Goal: Register for event/course

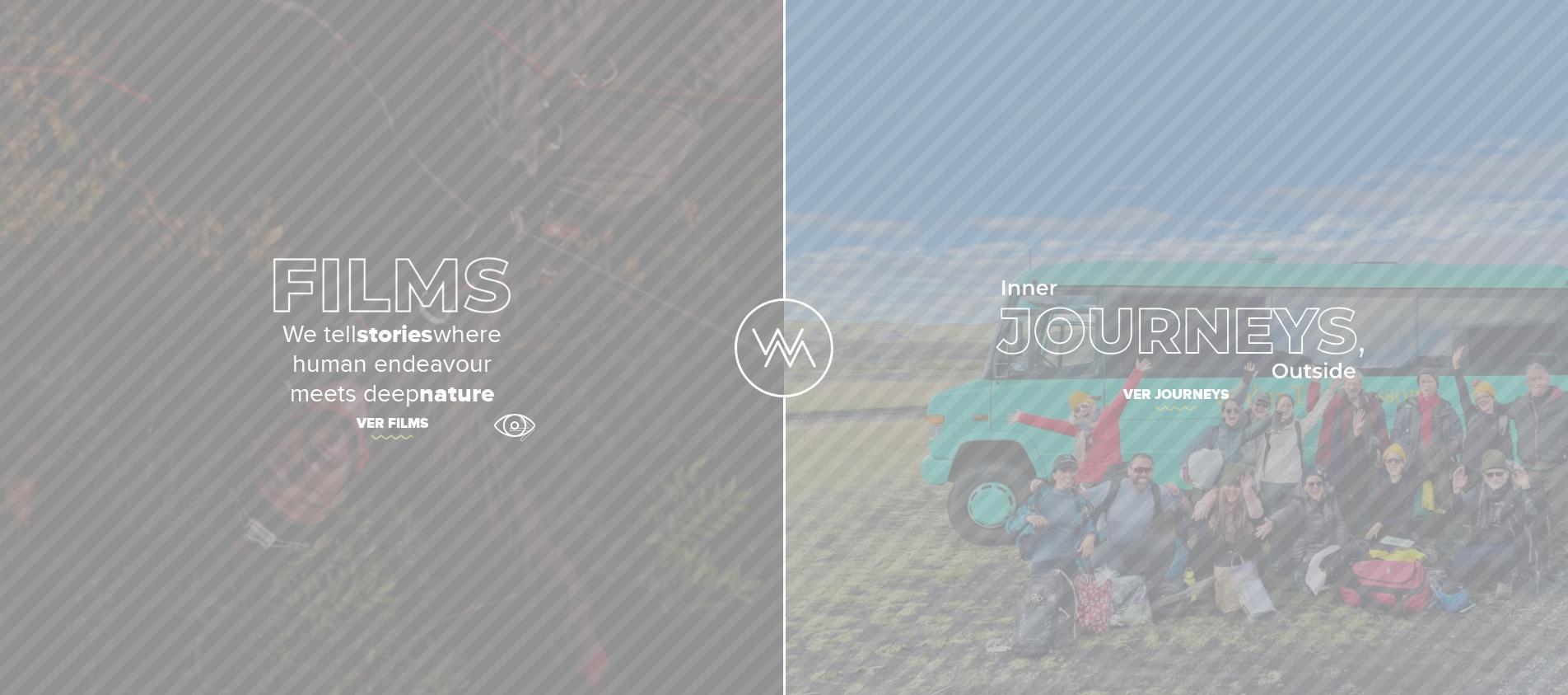
click at [515, 425] on span "Ver films" at bounding box center [391, 426] width 577 height 34
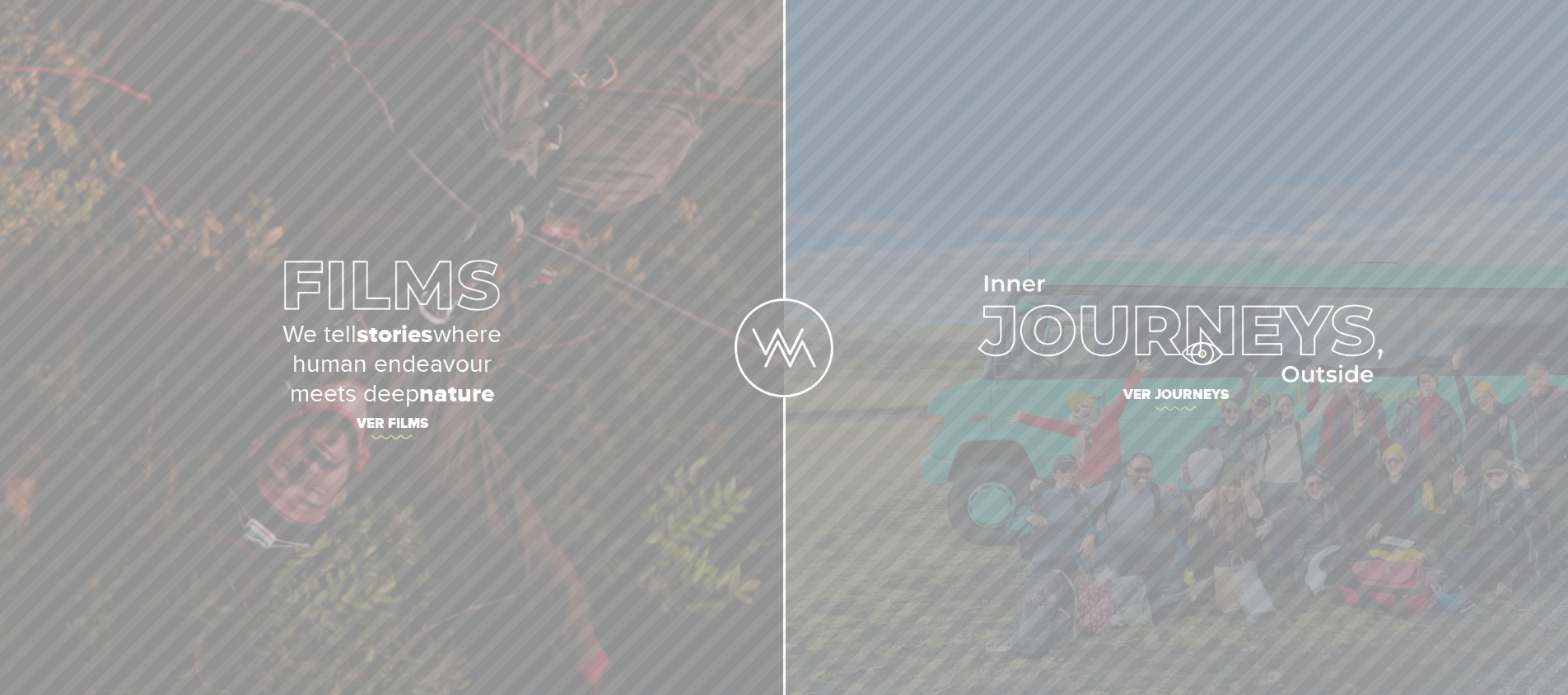
click at [1201, 354] on img at bounding box center [1177, 328] width 413 height 107
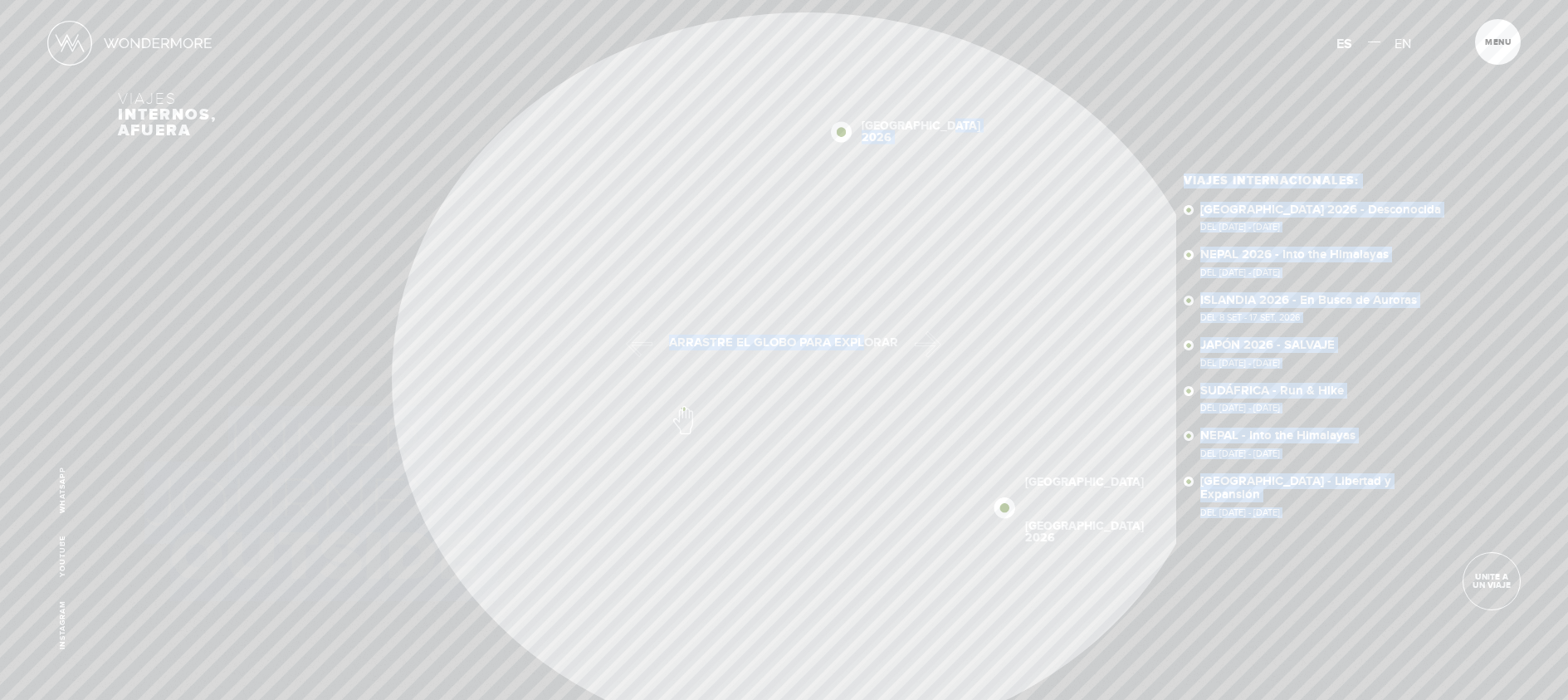
click at [683, 408] on div "Viajes internos, afuera SUDÁFRICA 2026 NEPAL 2026 NEPAL SUDÁFRICA NUEVA ZELANDA…" at bounding box center [784, 356] width 1333 height 712
click at [784, 652] on span at bounding box center [784, 656] width 29 height 29
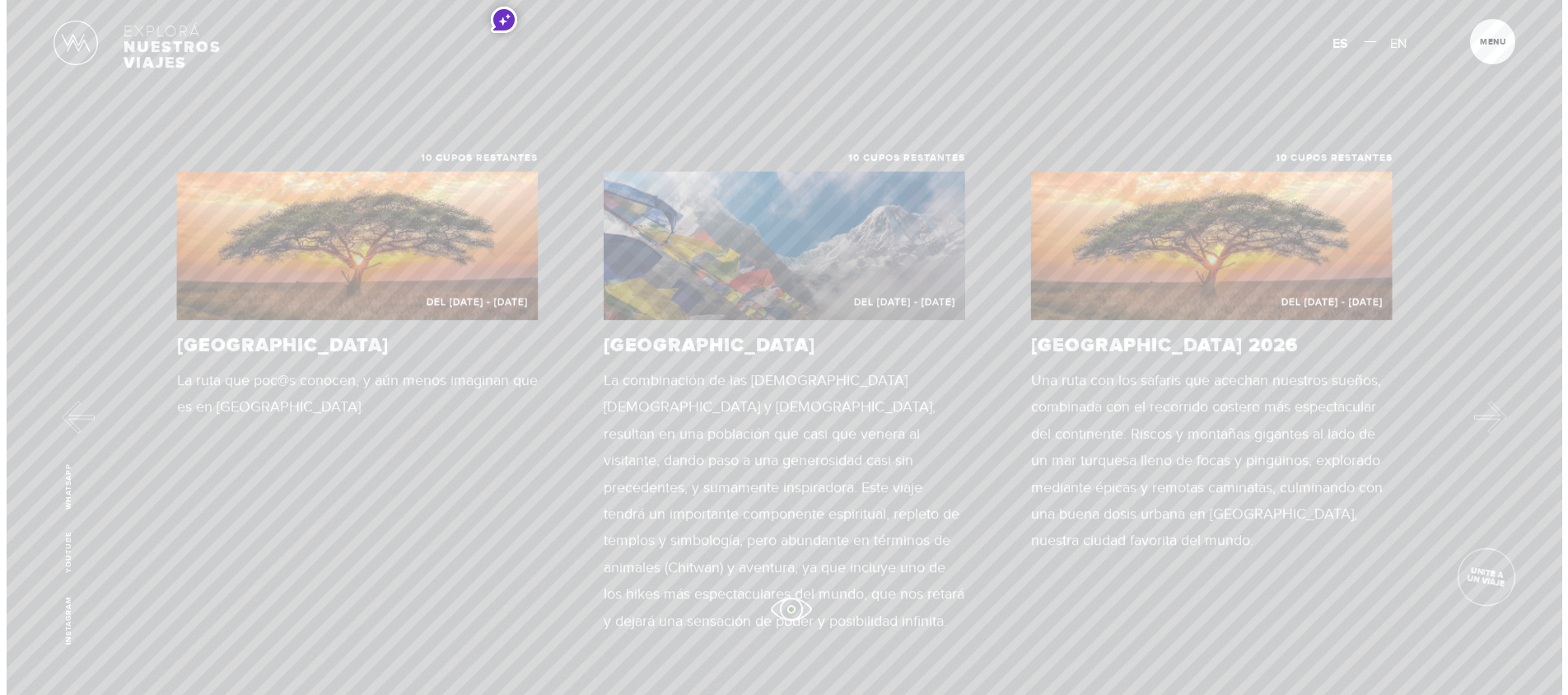
scroll to position [756, 0]
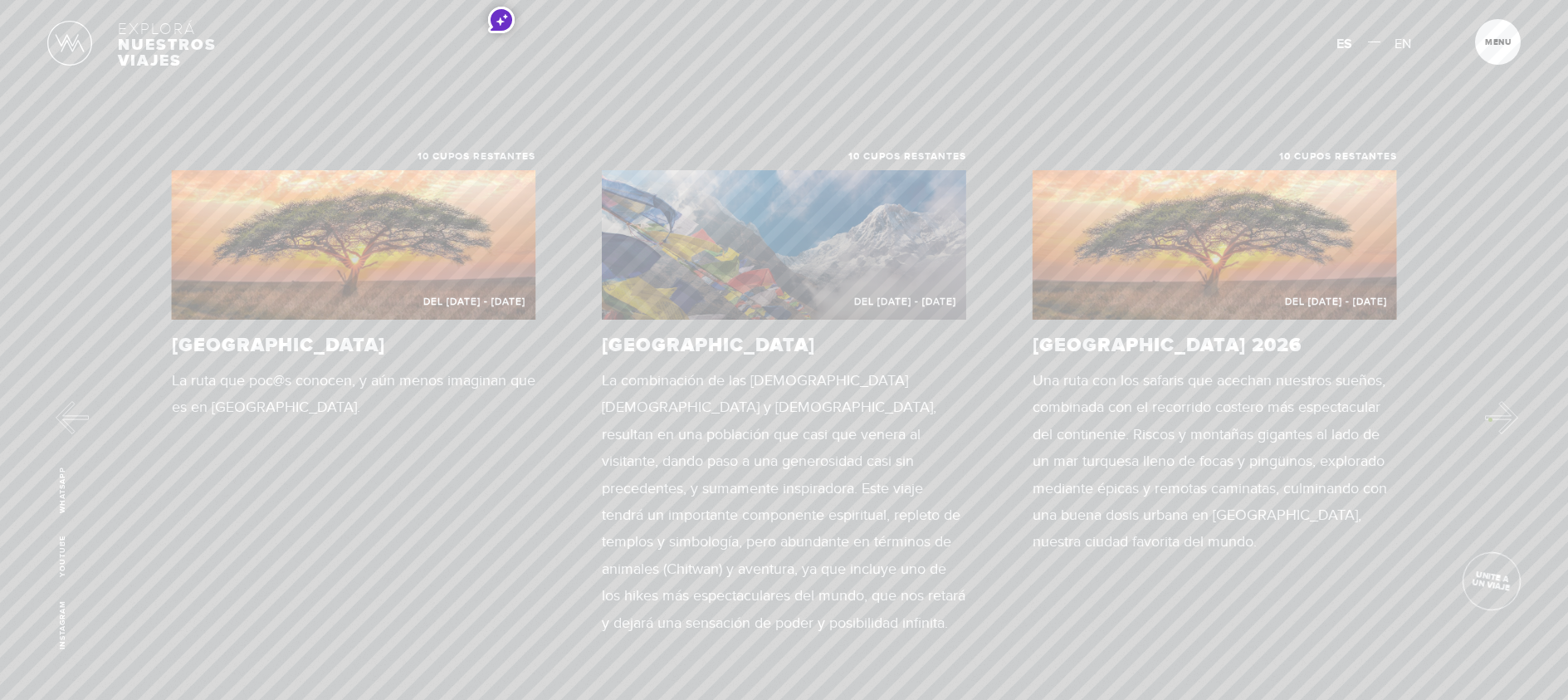
click at [1490, 419] on button "Next" at bounding box center [1502, 418] width 34 height 34
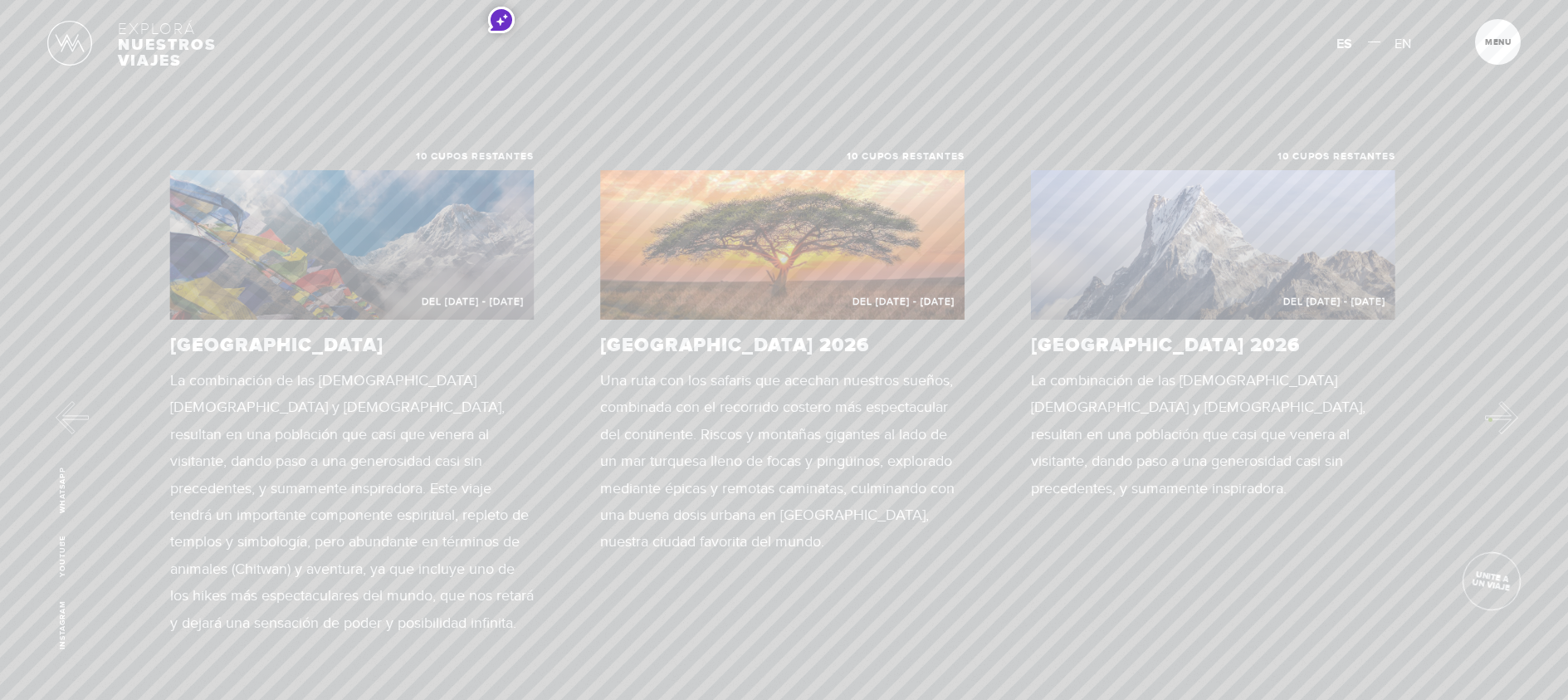
click at [1490, 419] on button "Next" at bounding box center [1502, 418] width 34 height 34
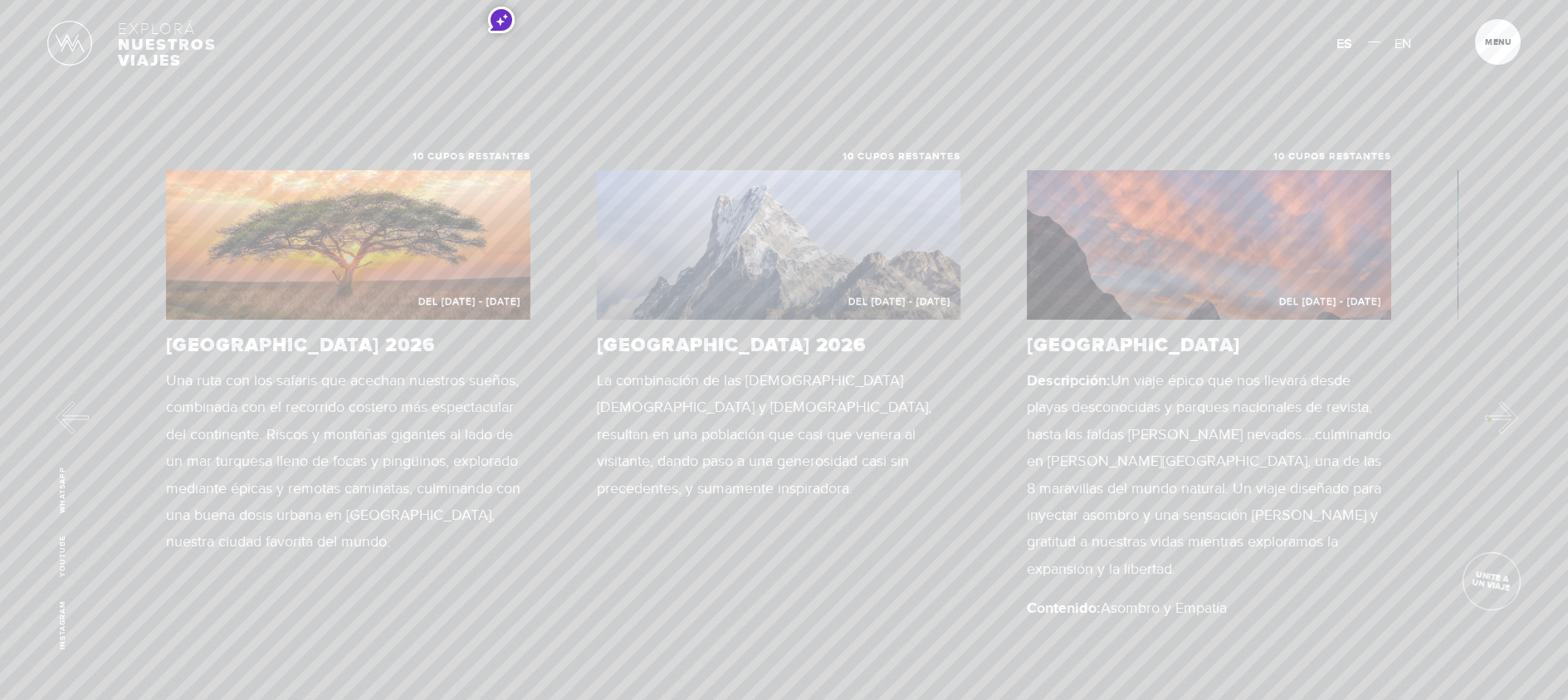
click at [1489, 419] on button "Next" at bounding box center [1502, 418] width 34 height 34
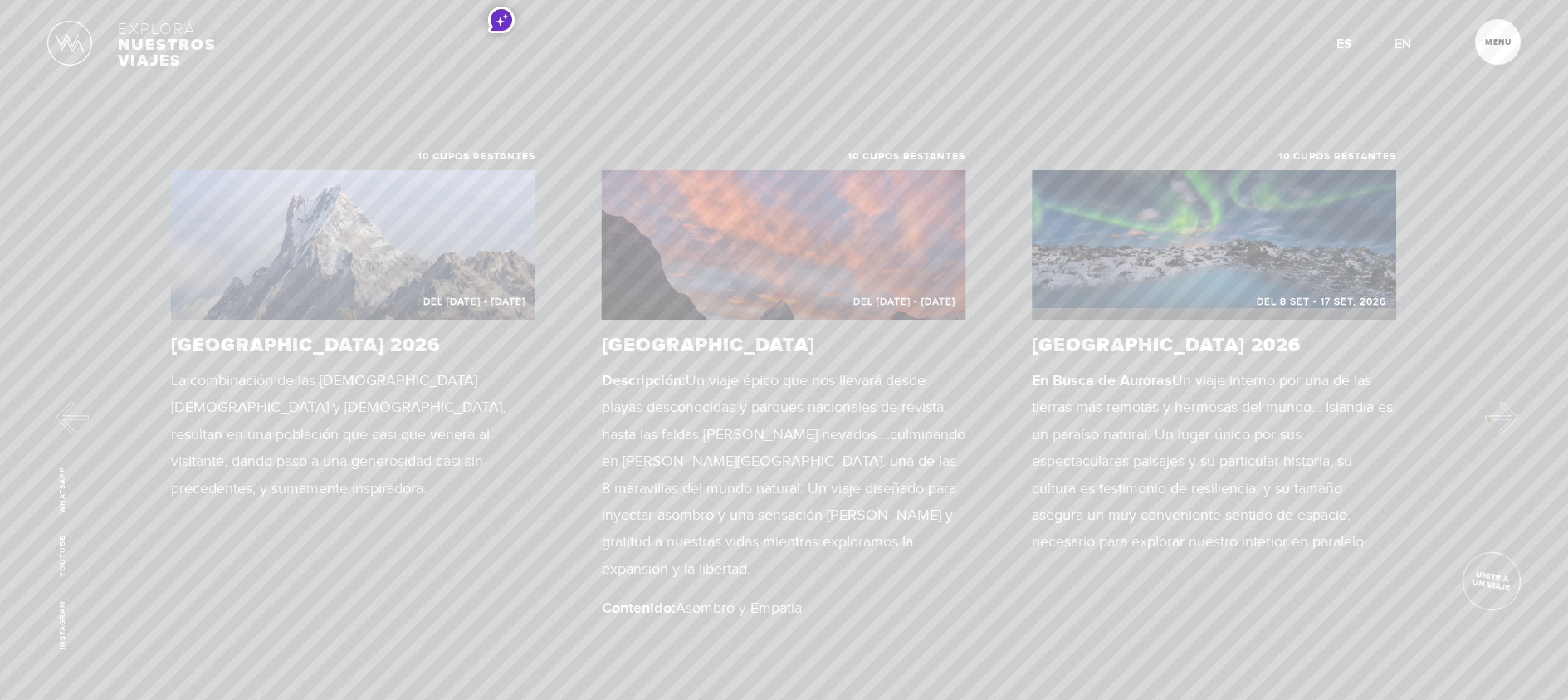
click at [1489, 419] on button "Next" at bounding box center [1502, 418] width 34 height 34
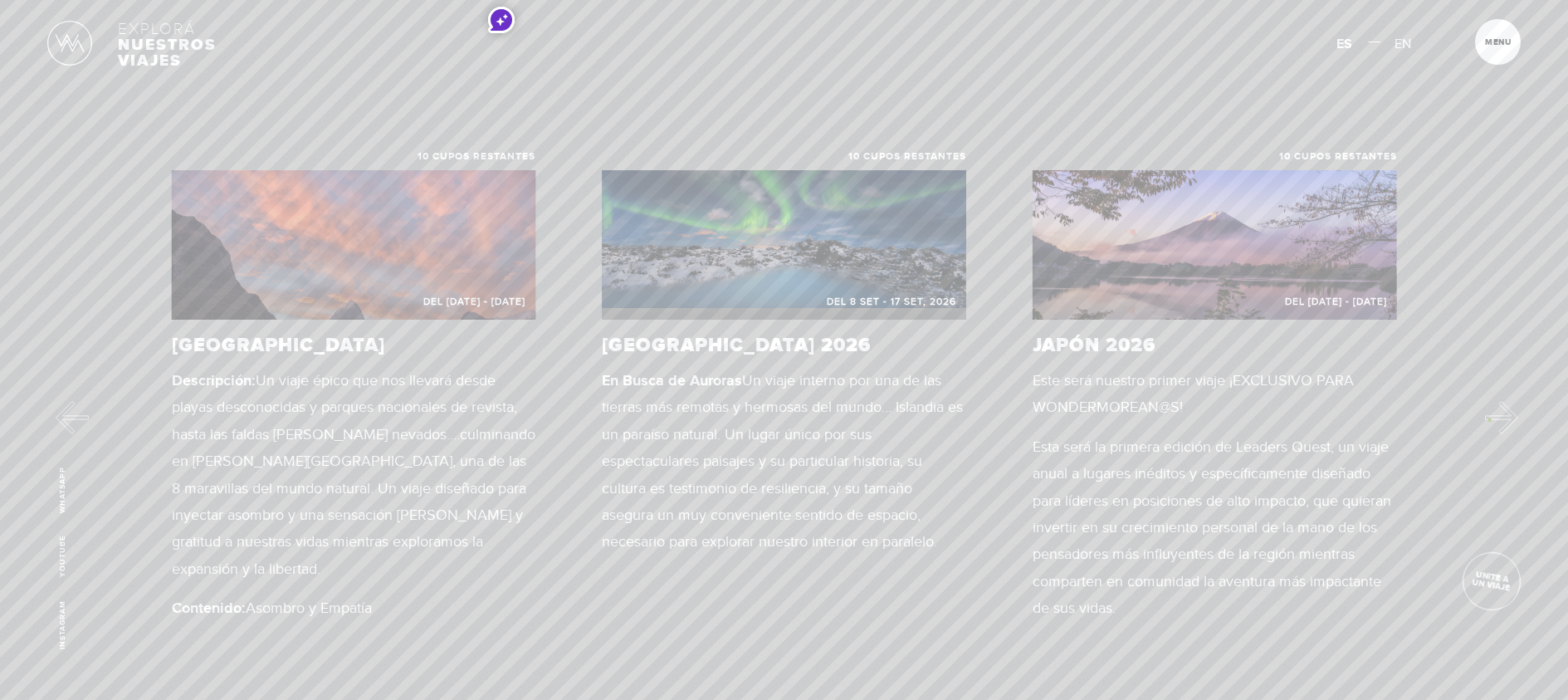
click at [1489, 419] on button "Next" at bounding box center [1502, 418] width 34 height 34
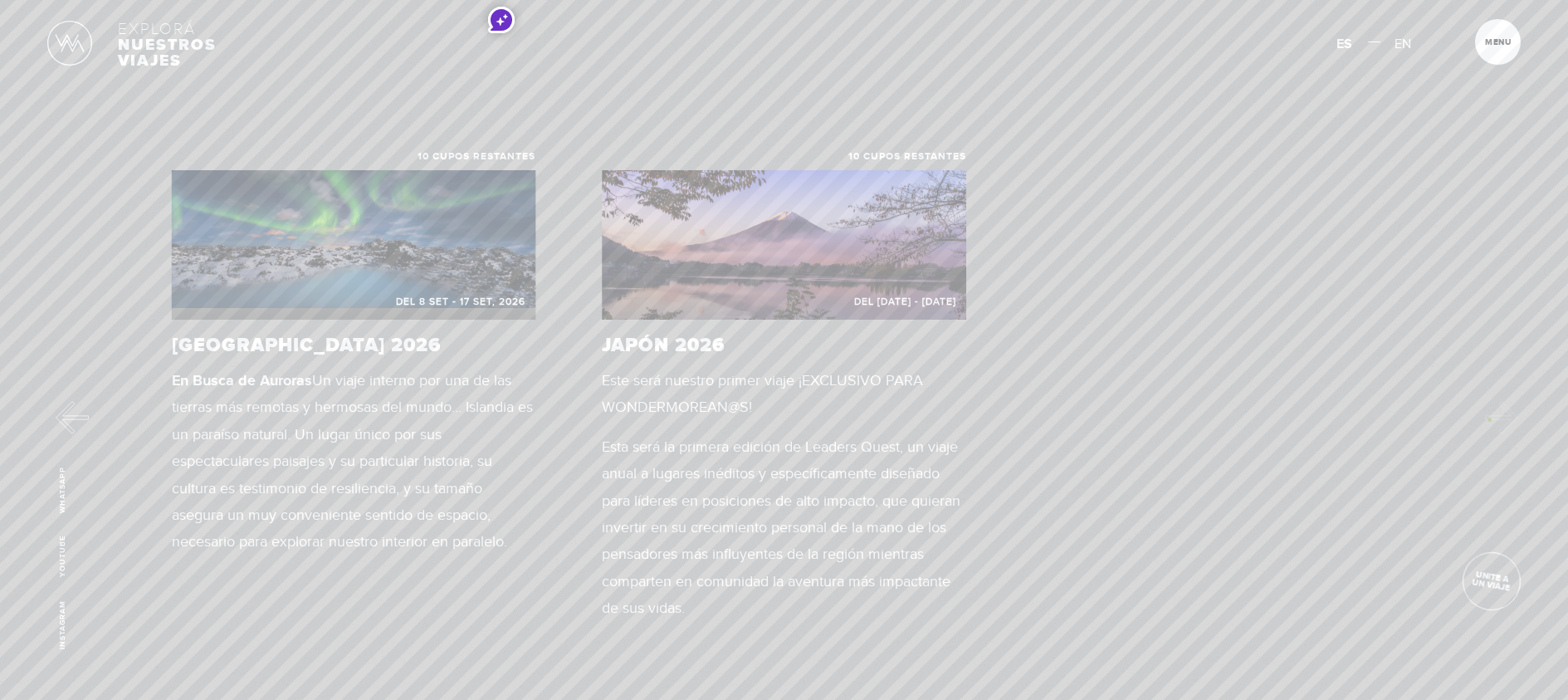
click at [1489, 419] on div "10 cupos restantes Del 23 OCT - 5 NOV 2025 SUDÁFRICA La ruta que poc@s conocen,…" at bounding box center [784, 400] width 1568 height 497
click at [1488, 420] on div "10 cupos restantes Del 23 OCT - 5 NOV 2025 SUDÁFRICA La ruta que poc@s conocen,…" at bounding box center [784, 400] width 1568 height 497
click at [1501, 585] on span "Unite a un viaje" at bounding box center [1491, 581] width 58 height 26
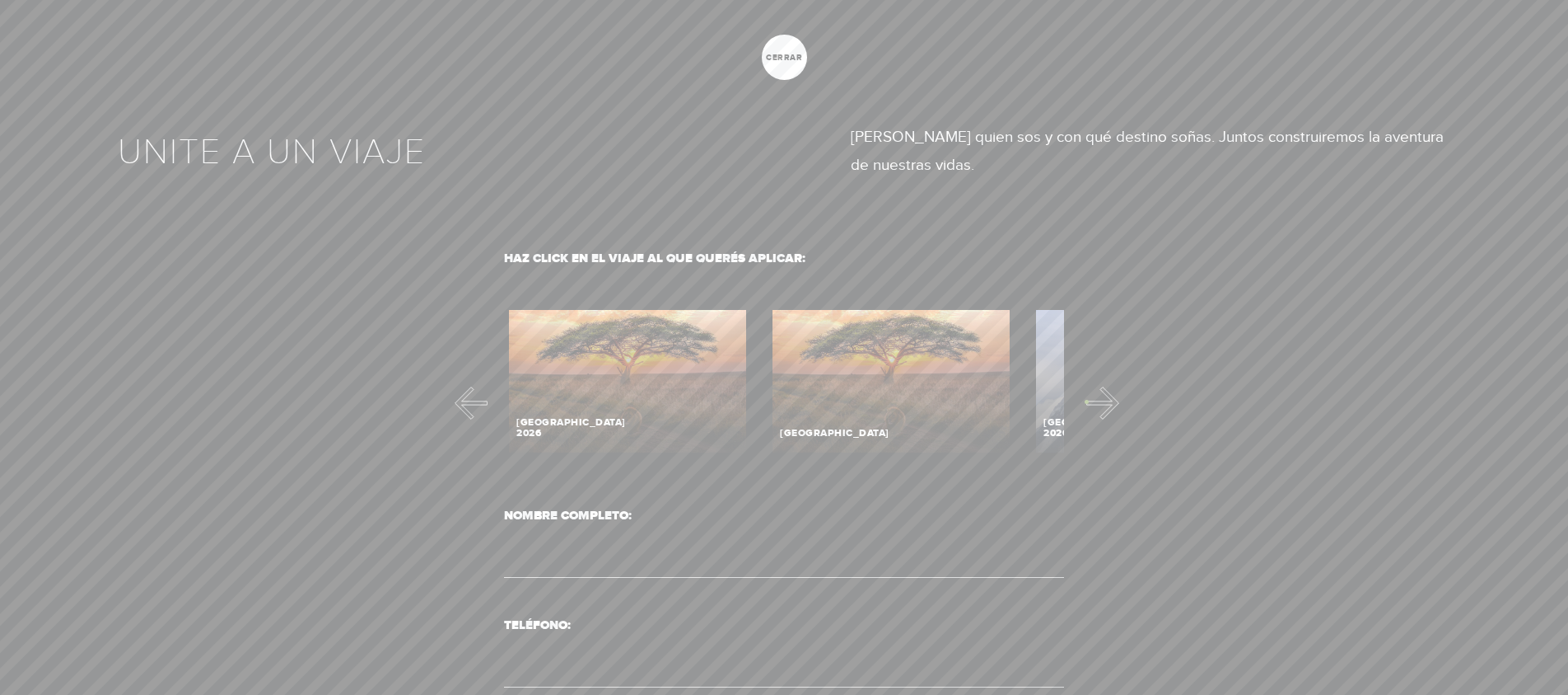
click at [1087, 401] on button "Next" at bounding box center [1103, 403] width 33 height 33
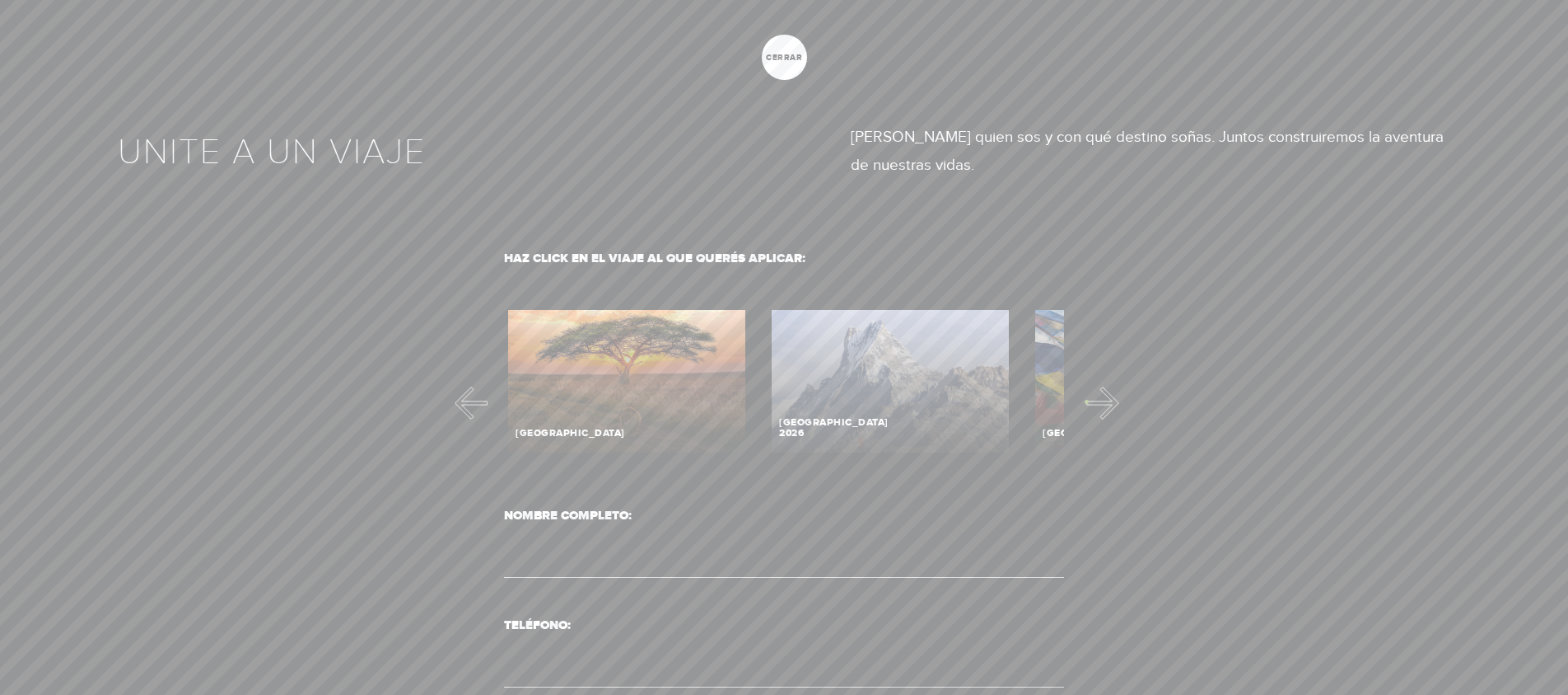
click at [1087, 401] on button "Next" at bounding box center [1103, 403] width 33 height 33
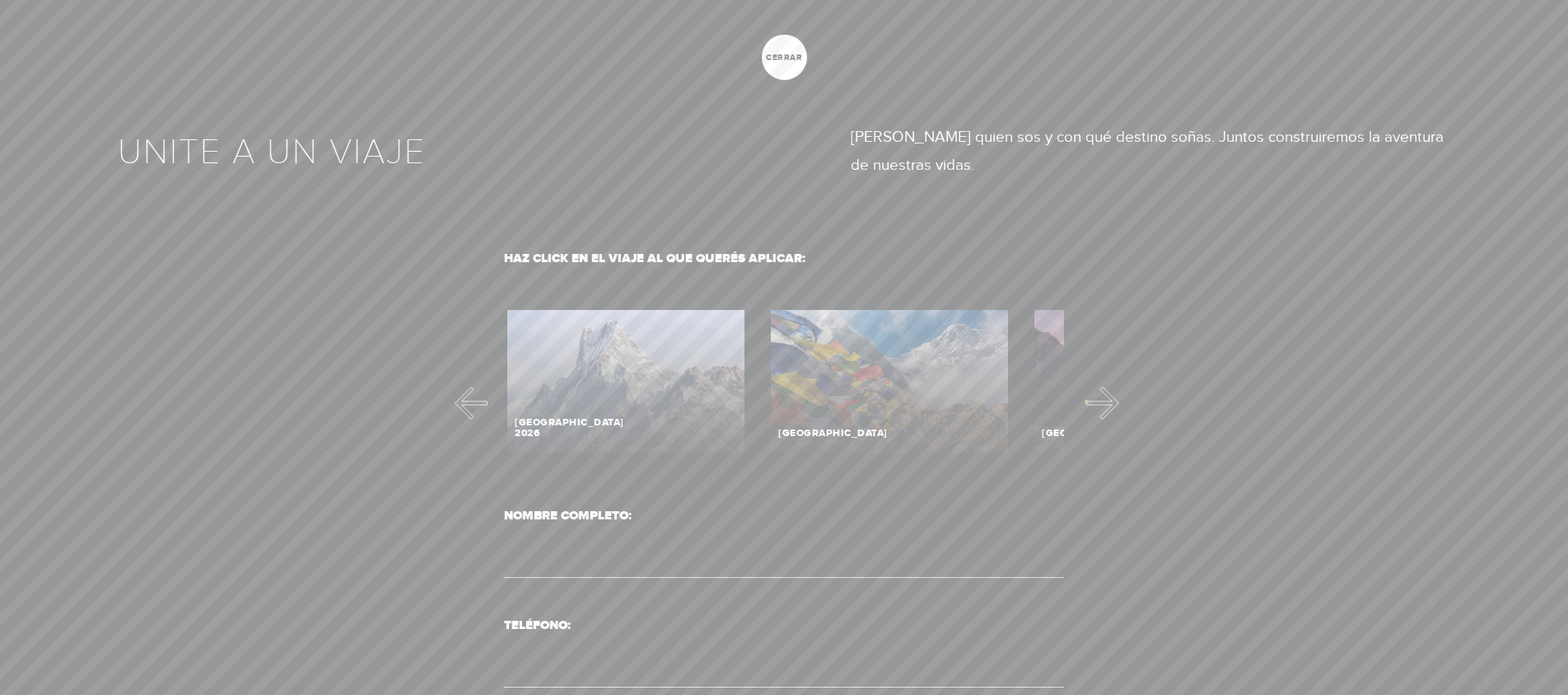
click at [1087, 401] on button "Next" at bounding box center [1103, 403] width 33 height 33
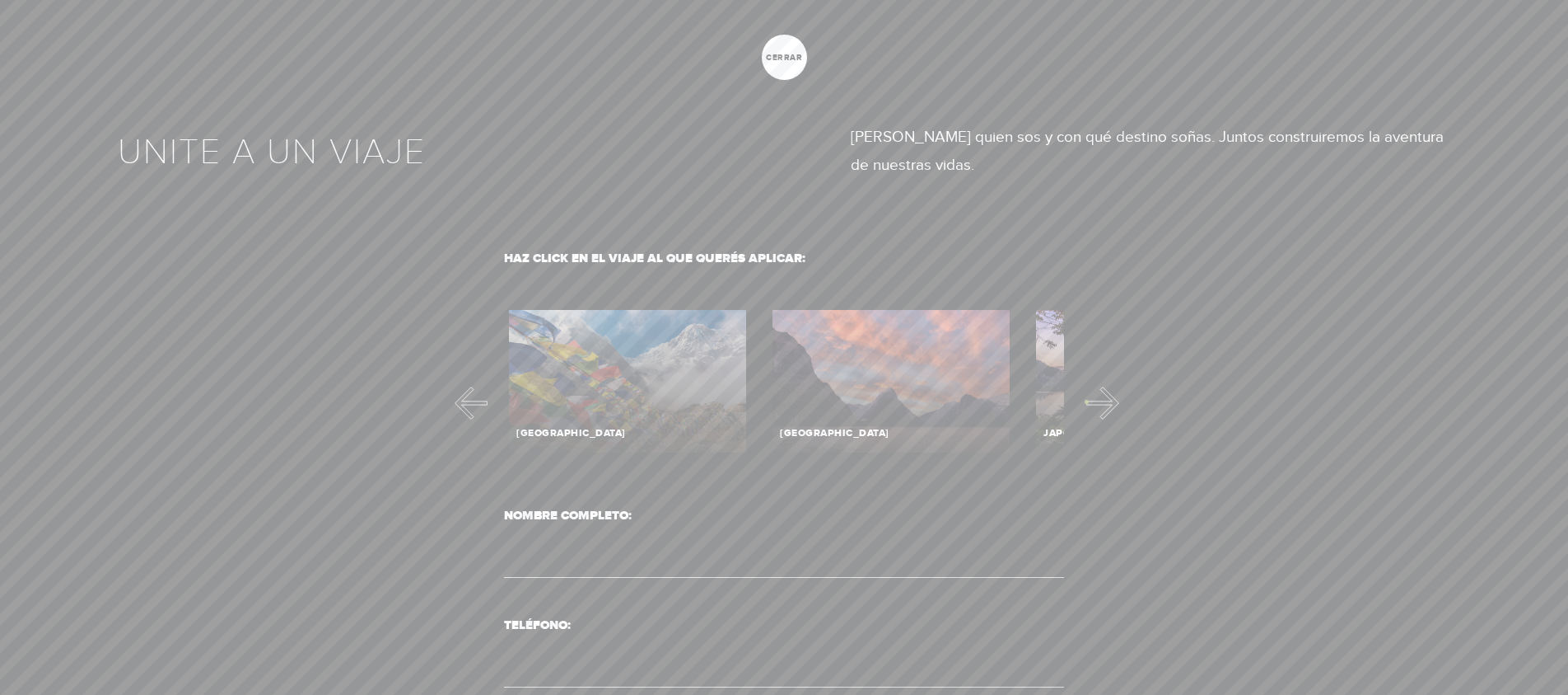
click at [1087, 401] on button "Next" at bounding box center [1103, 403] width 33 height 33
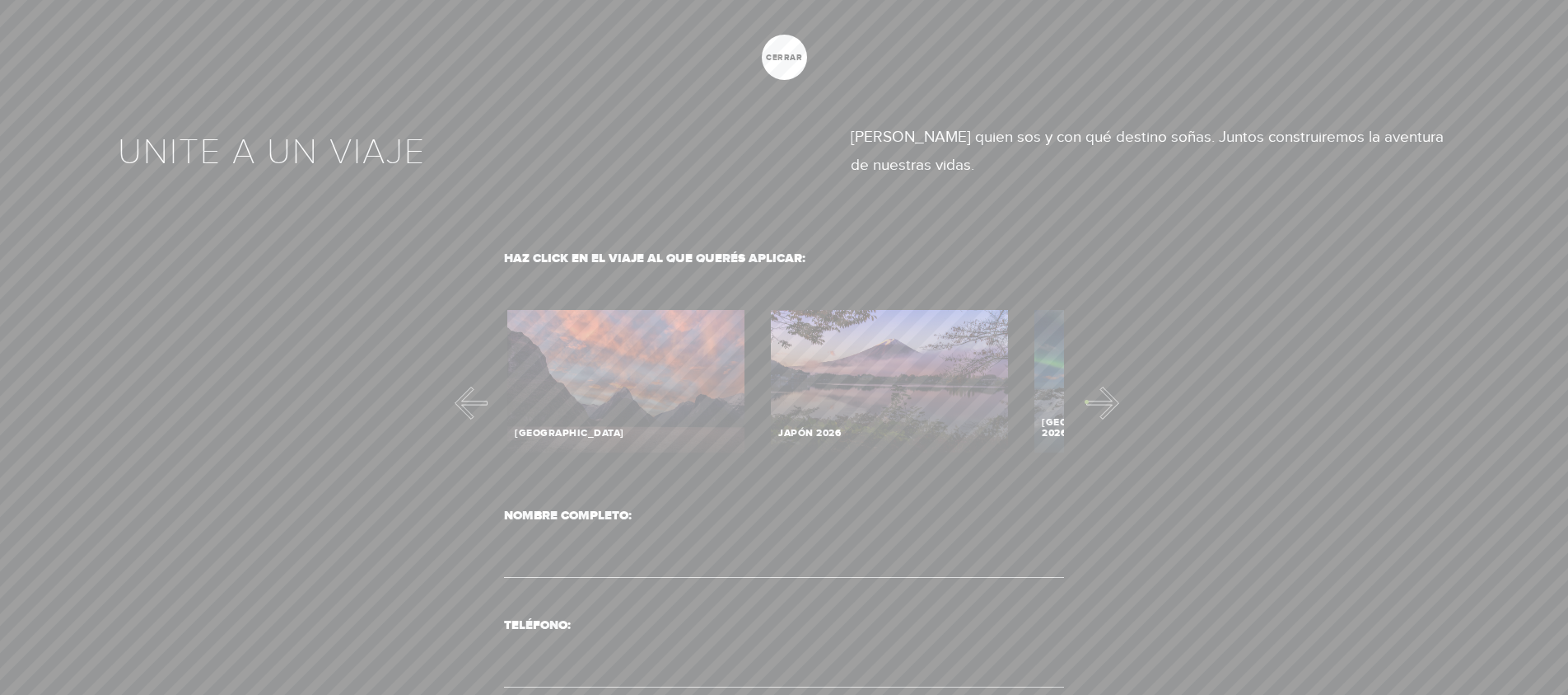
click at [1087, 401] on button "Next" at bounding box center [1103, 403] width 33 height 33
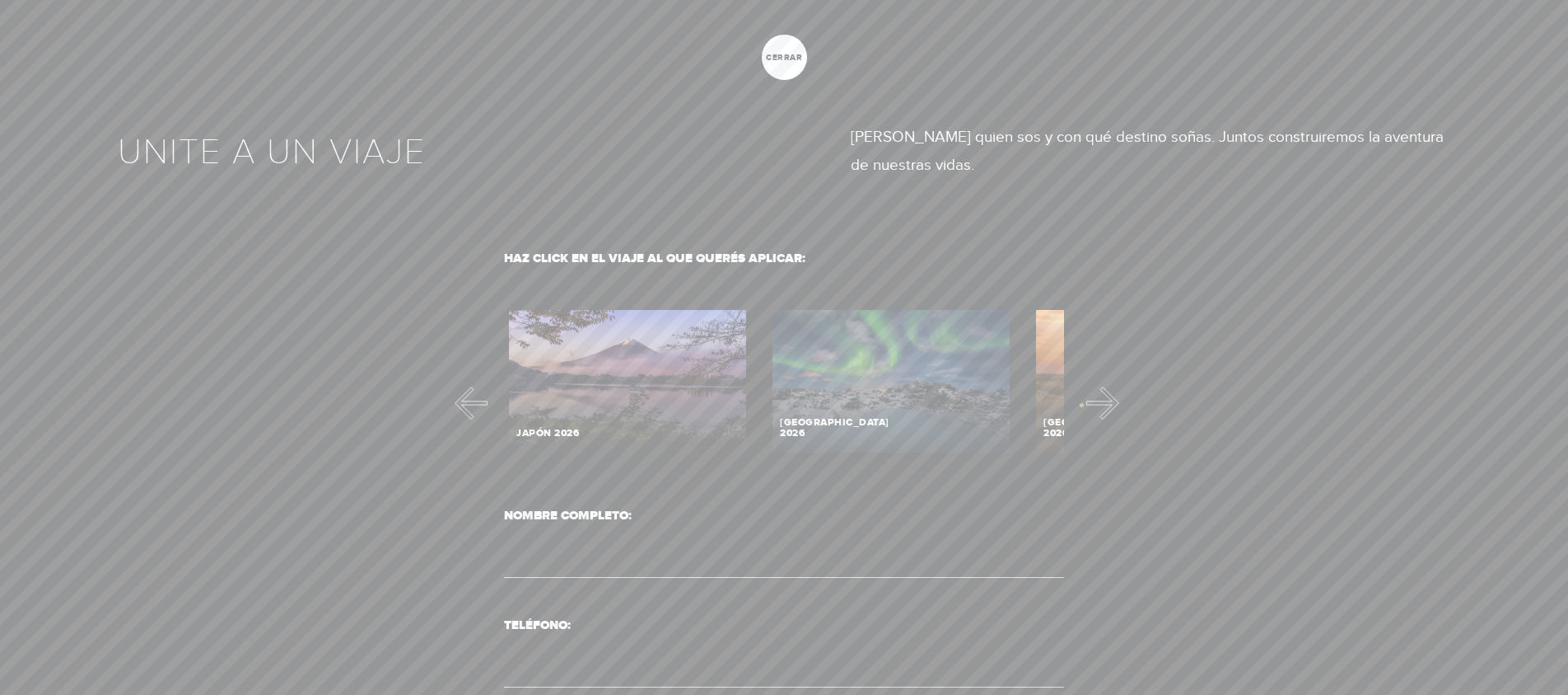
click at [1087, 404] on button "Next" at bounding box center [1103, 403] width 33 height 33
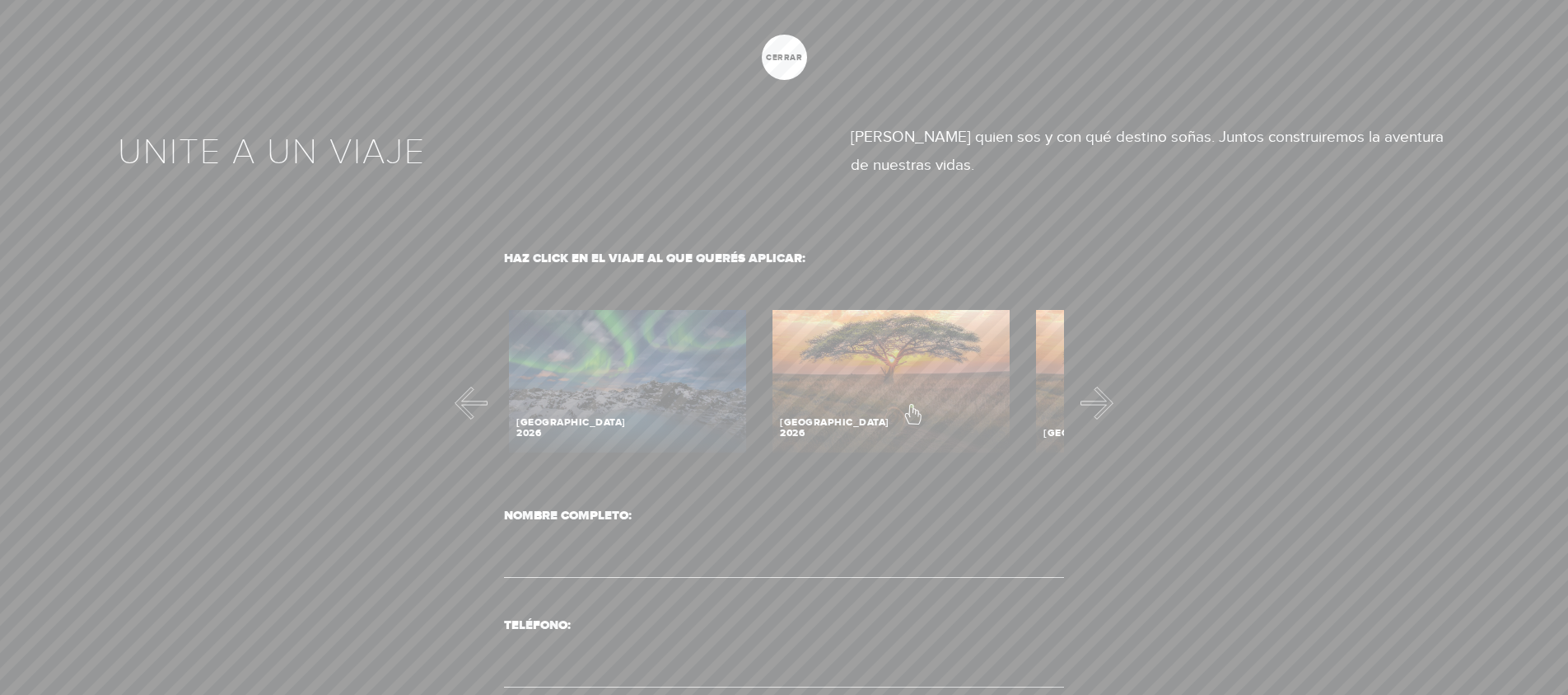
click at [912, 405] on label "Contact form" at bounding box center [890, 387] width 247 height 162
click at [912, 405] on input "Contact form" at bounding box center [890, 382] width 247 height 152
radio input "true"
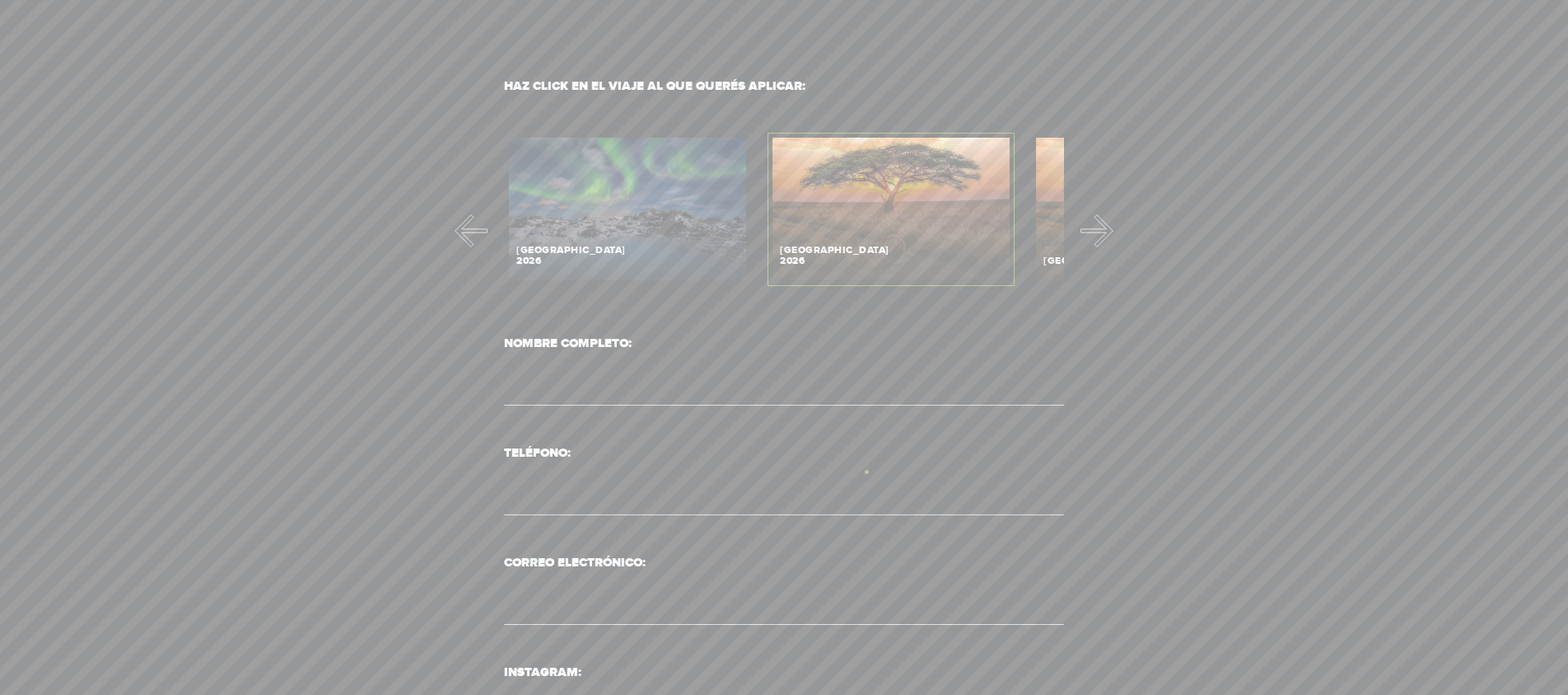
scroll to position [0, 0]
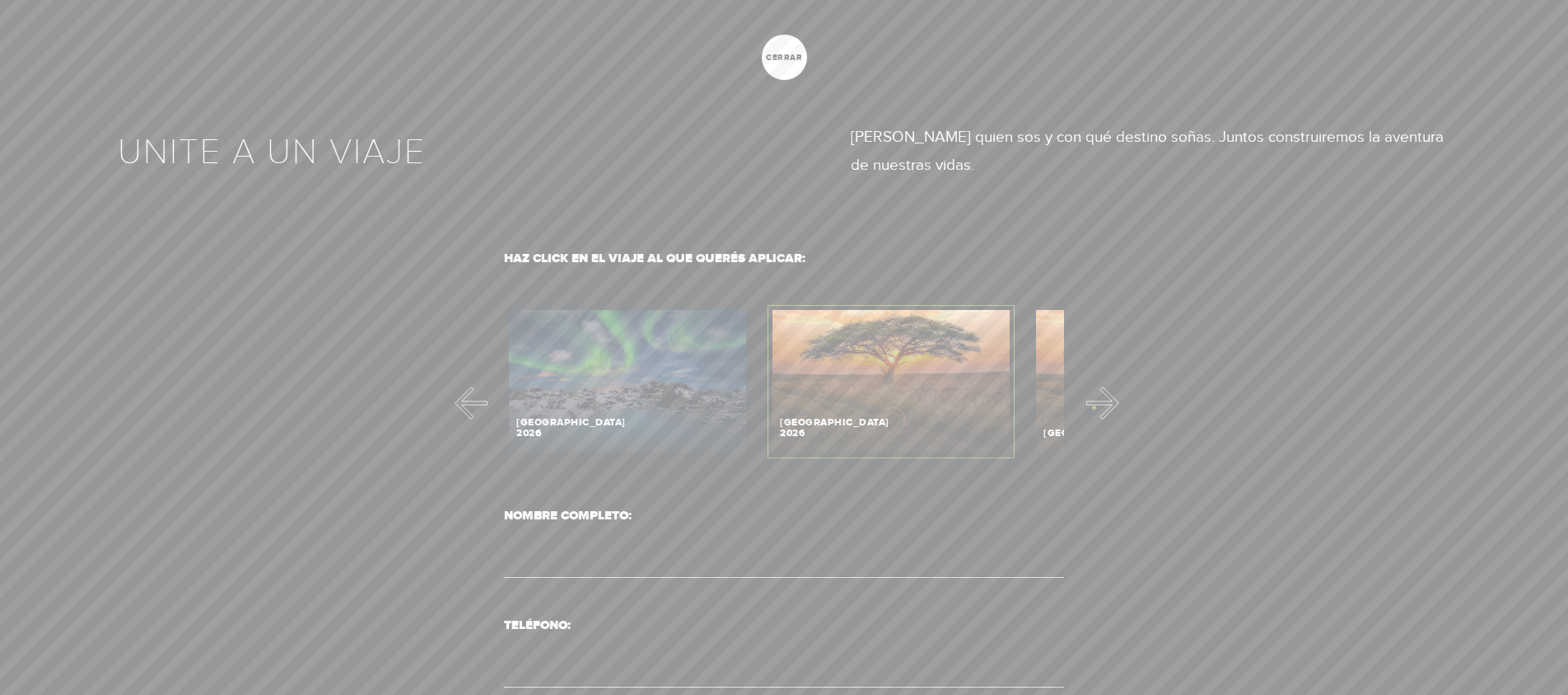
click at [1094, 407] on button "Next" at bounding box center [1103, 403] width 33 height 33
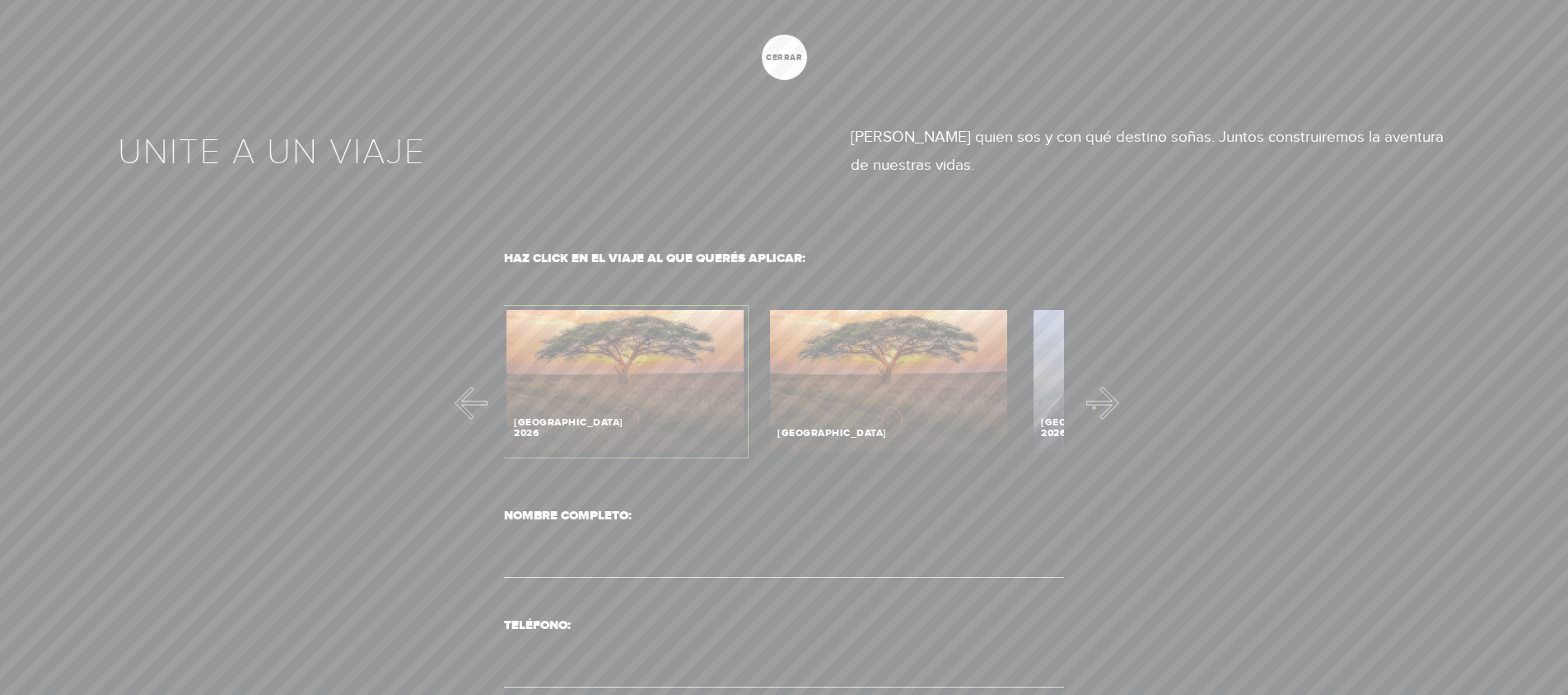
click at [1094, 407] on button "Next" at bounding box center [1103, 403] width 33 height 33
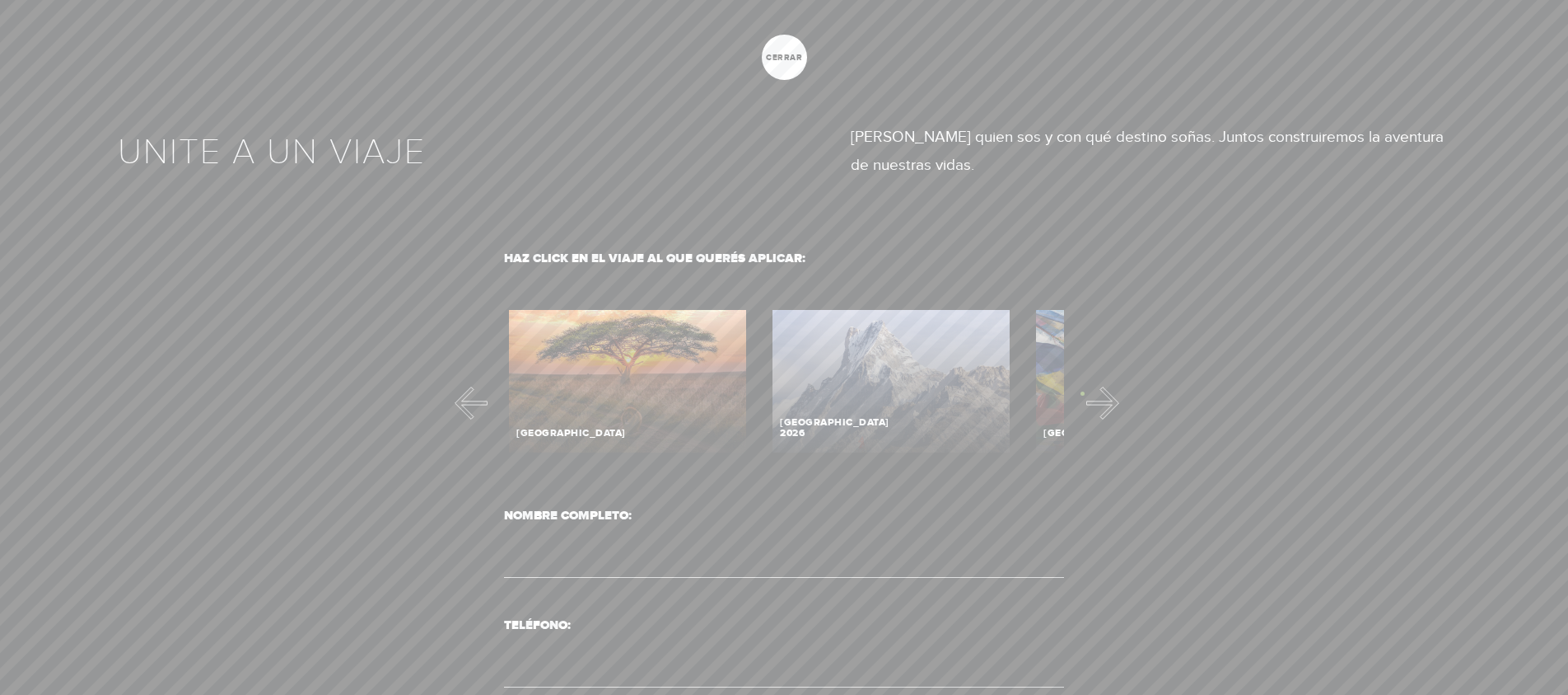
click at [1087, 395] on button "Next" at bounding box center [1103, 403] width 33 height 33
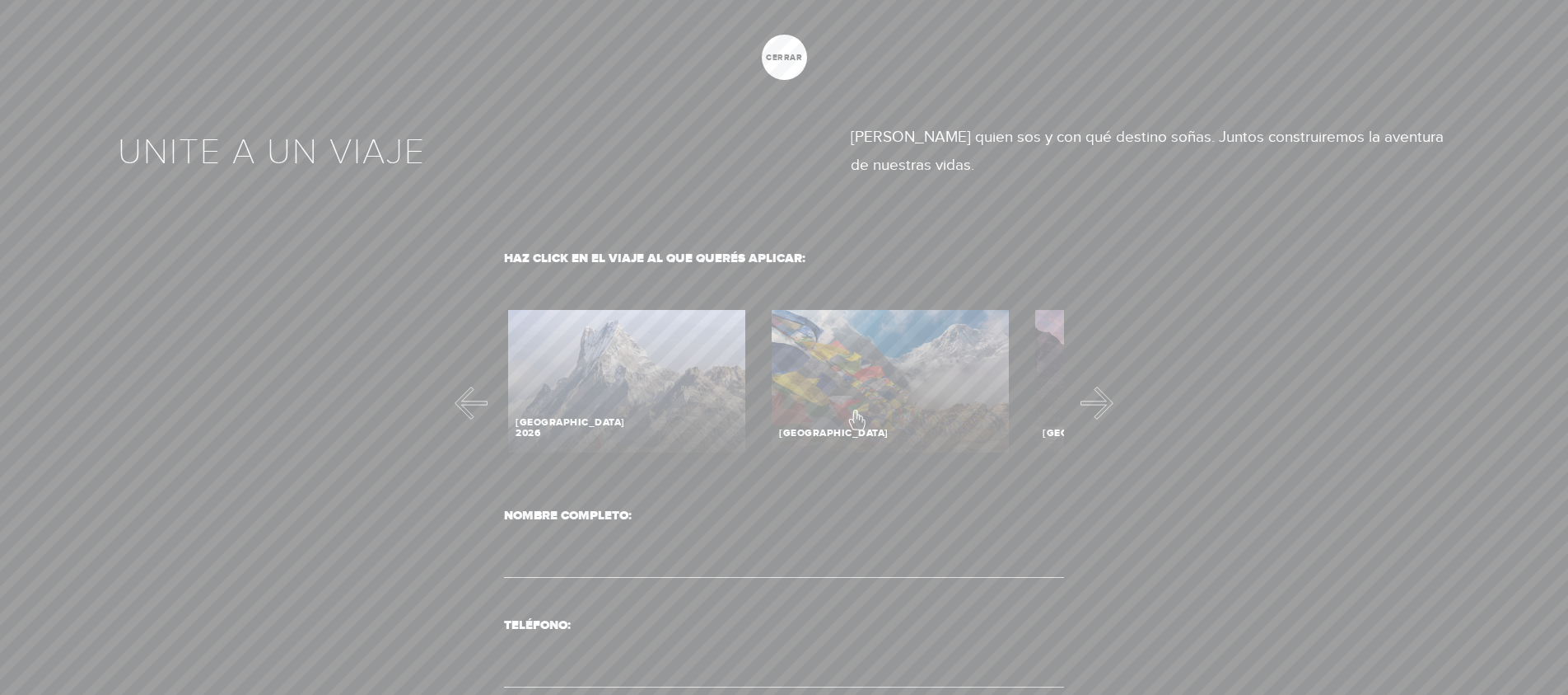
click at [856, 411] on label "Contact form" at bounding box center [890, 387] width 247 height 162
click at [856, 411] on input "Contact form" at bounding box center [890, 382] width 247 height 152
radio input "true"
click at [892, 394] on input "Contact form" at bounding box center [890, 382] width 247 height 152
click at [1102, 398] on button "Next" at bounding box center [1103, 403] width 33 height 33
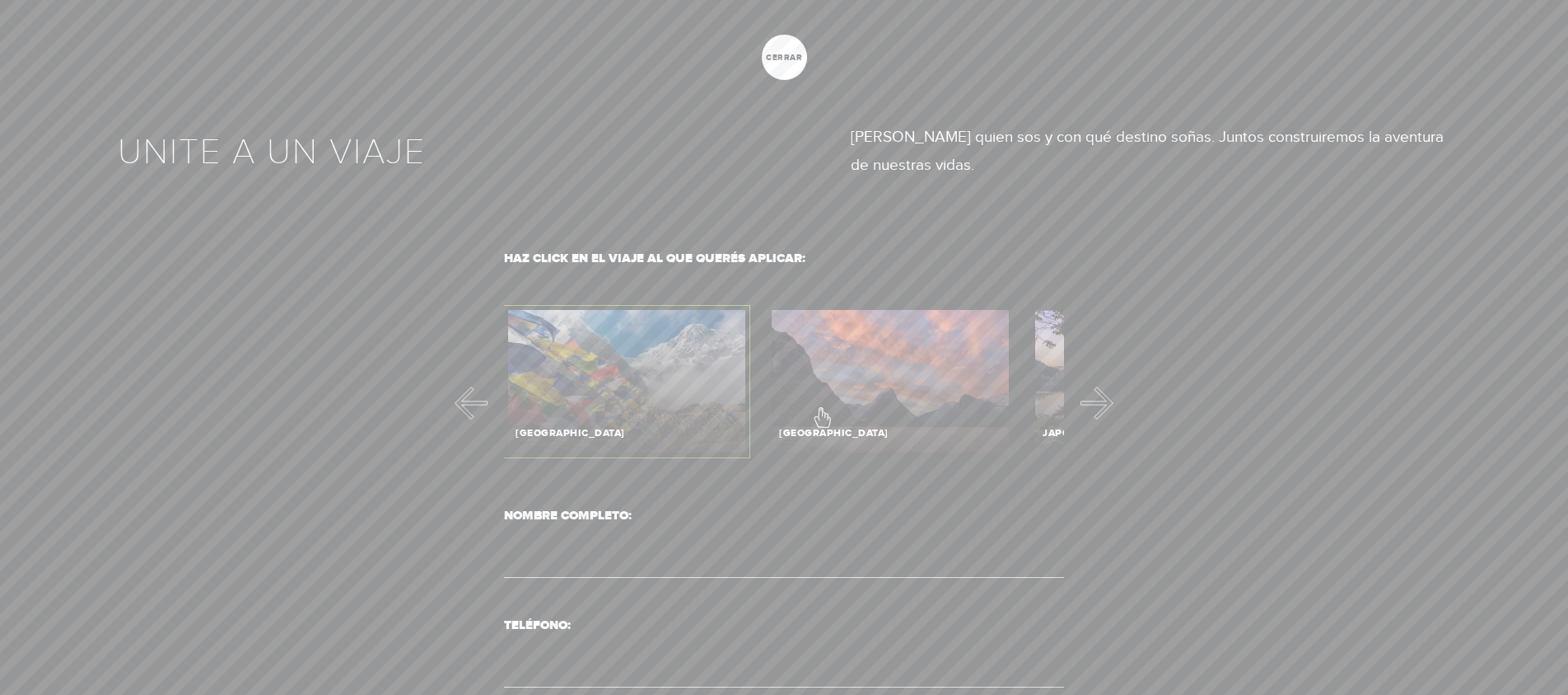
click at [821, 409] on label "Contact form" at bounding box center [890, 387] width 247 height 162
click at [821, 409] on input "Contact form" at bounding box center [890, 382] width 247 height 152
radio input "true"
click at [824, 409] on input "Contact form" at bounding box center [890, 382] width 247 height 152
click at [1098, 407] on button "Next" at bounding box center [1103, 403] width 33 height 33
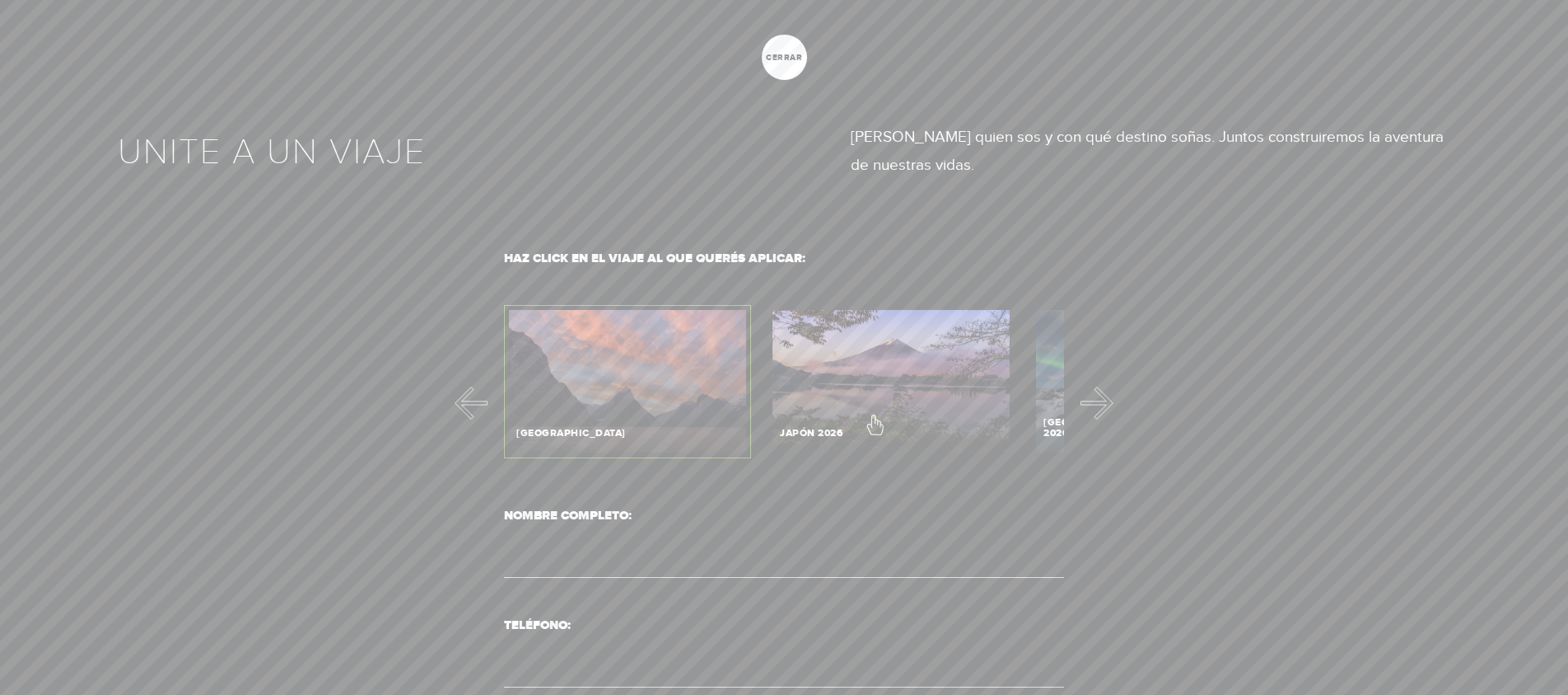
click at [874, 416] on label "Contact form" at bounding box center [890, 387] width 247 height 162
click at [874, 416] on input "Contact form" at bounding box center [890, 382] width 247 height 152
radio input "true"
click at [910, 418] on input "Contact form" at bounding box center [890, 382] width 247 height 152
click at [790, 60] on span "cerrar" at bounding box center [784, 58] width 45 height 9
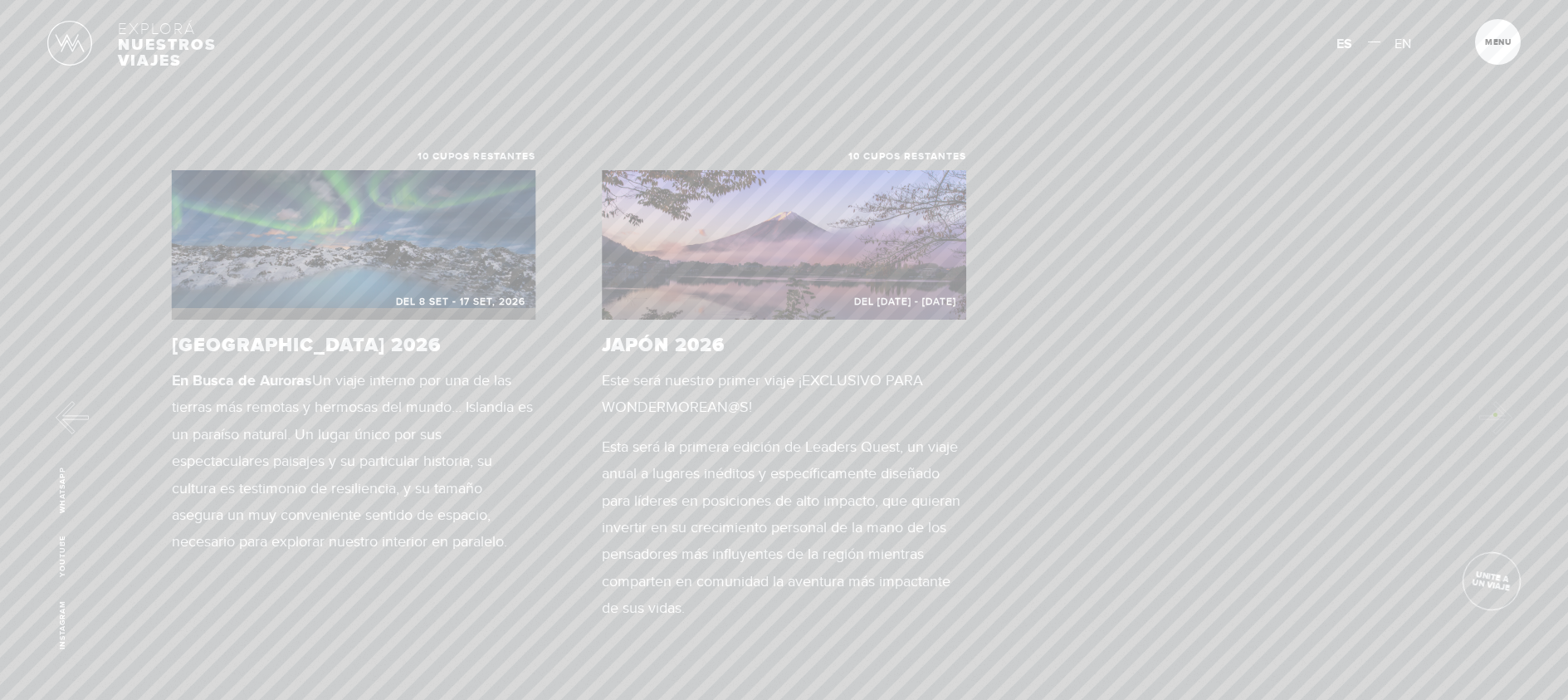
click at [1495, 414] on div "10 cupos restantes Del 23 OCT - 5 NOV 2025 SUDÁFRICA La ruta que poc@s conocen,…" at bounding box center [784, 400] width 1568 height 497
click at [1524, 42] on span "Cerrar" at bounding box center [1507, 46] width 56 height 17
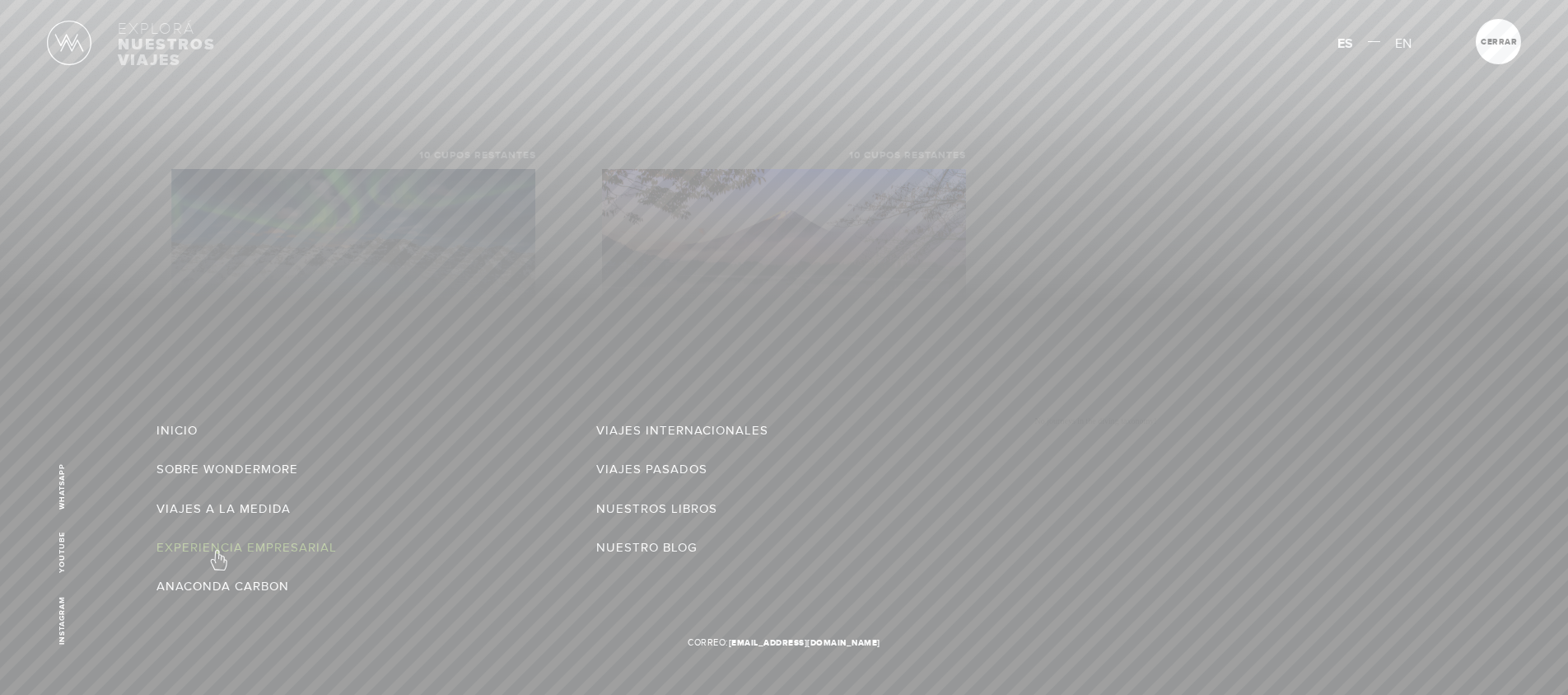
click at [217, 551] on link "Experiencia Empresarial" at bounding box center [246, 547] width 180 height 27
